Goal: Task Accomplishment & Management: Manage account settings

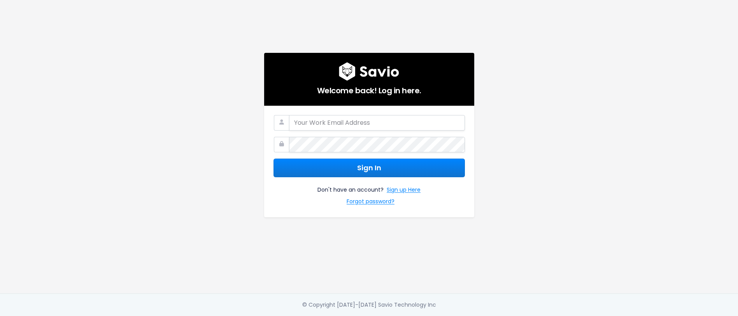
type input "[PERSON_NAME][EMAIL_ADDRESS][PERSON_NAME][DOMAIN_NAME]"
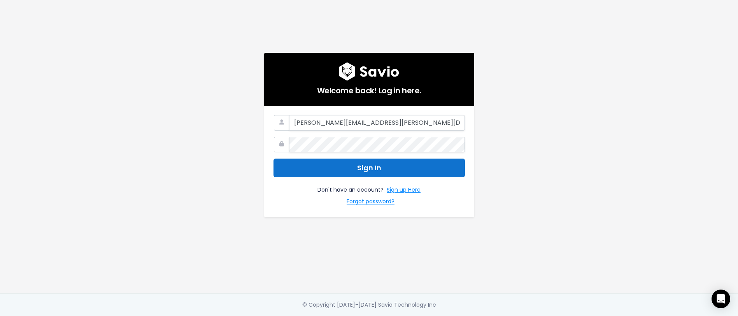
click at [390, 173] on button "Sign In" at bounding box center [370, 168] width 192 height 19
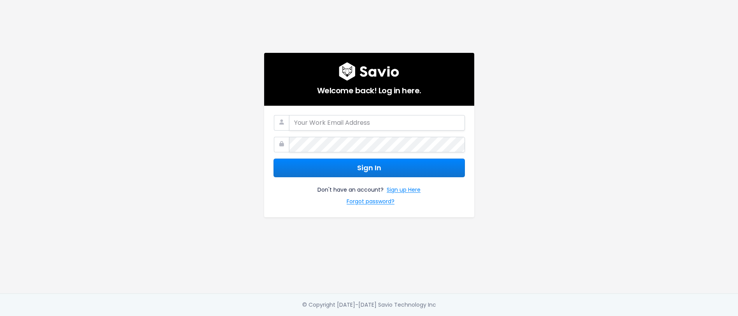
type input "[PERSON_NAME][EMAIL_ADDRESS][PERSON_NAME][DOMAIN_NAME]"
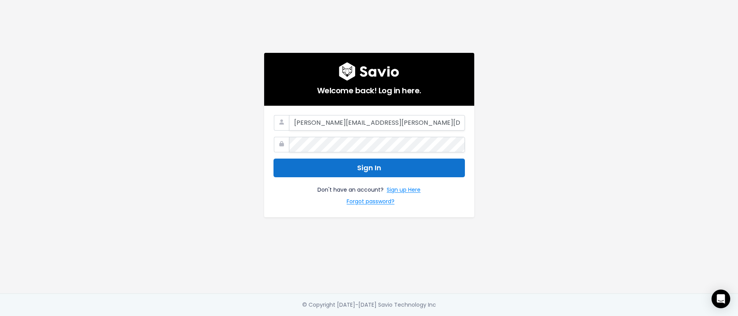
click at [325, 174] on button "Sign In" at bounding box center [370, 168] width 192 height 19
